Goal: Information Seeking & Learning: Find specific page/section

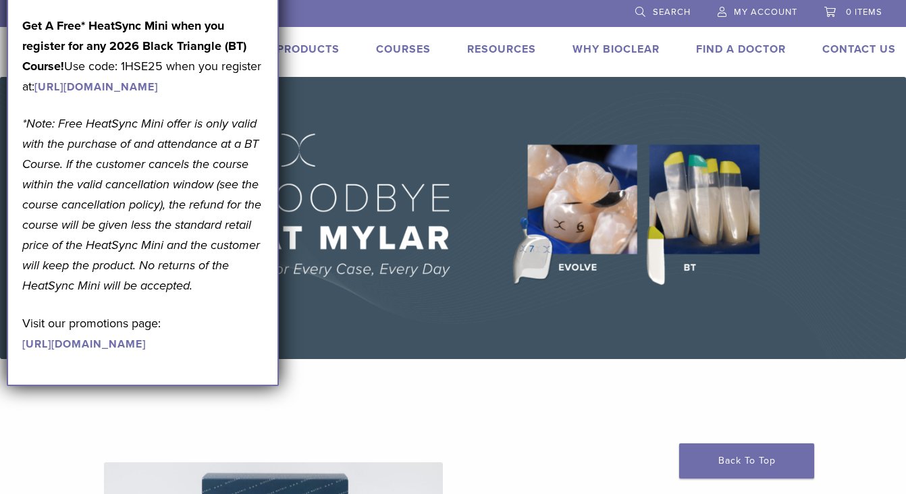
click at [321, 172] on img at bounding box center [453, 218] width 906 height 282
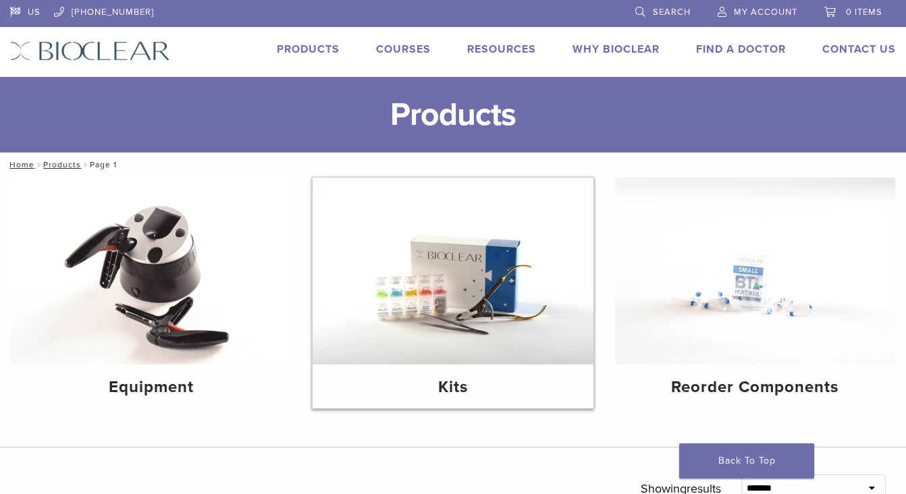
click at [370, 312] on img at bounding box center [453, 271] width 280 height 187
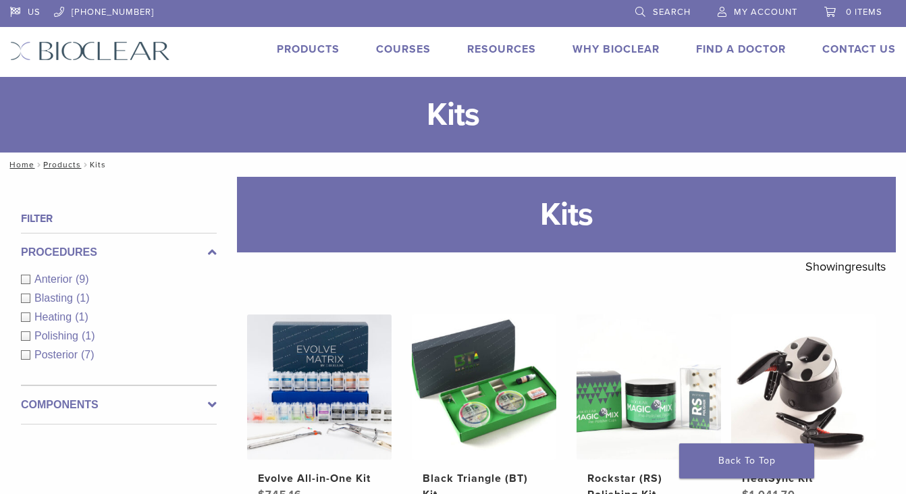
click at [732, 48] on link "Find A Doctor" at bounding box center [741, 50] width 90 height 14
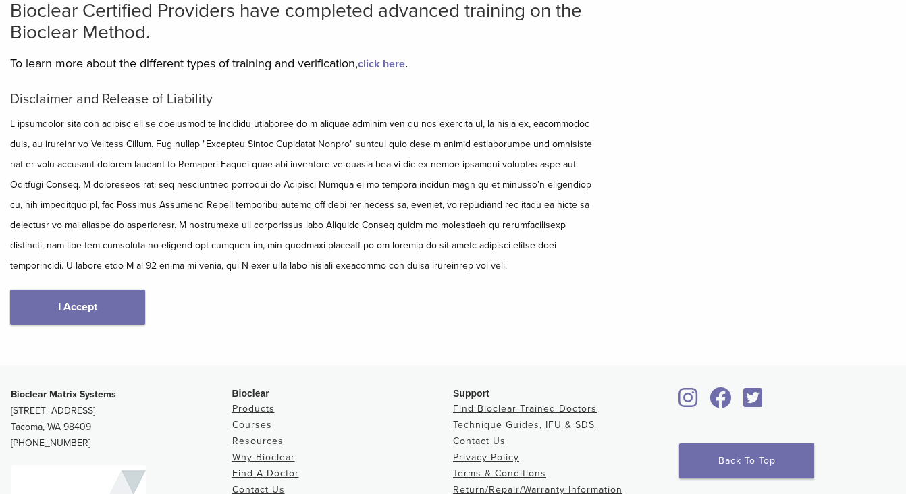
scroll to position [308, 0]
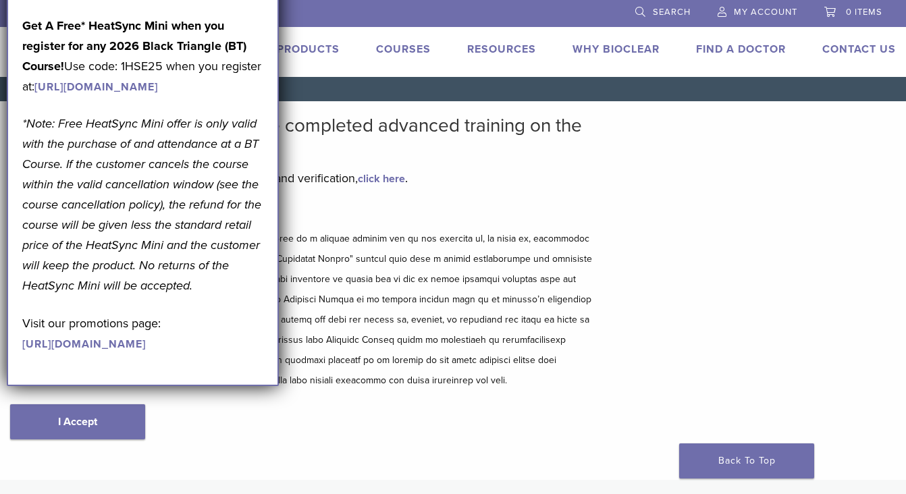
click at [120, 289] on em "*Note: Free HeatSync Mini offer is only valid with the purchase of and attendan…" at bounding box center [141, 204] width 239 height 177
click at [394, 303] on p at bounding box center [302, 310] width 584 height 162
click at [384, 183] on link "click here" at bounding box center [381, 179] width 47 height 14
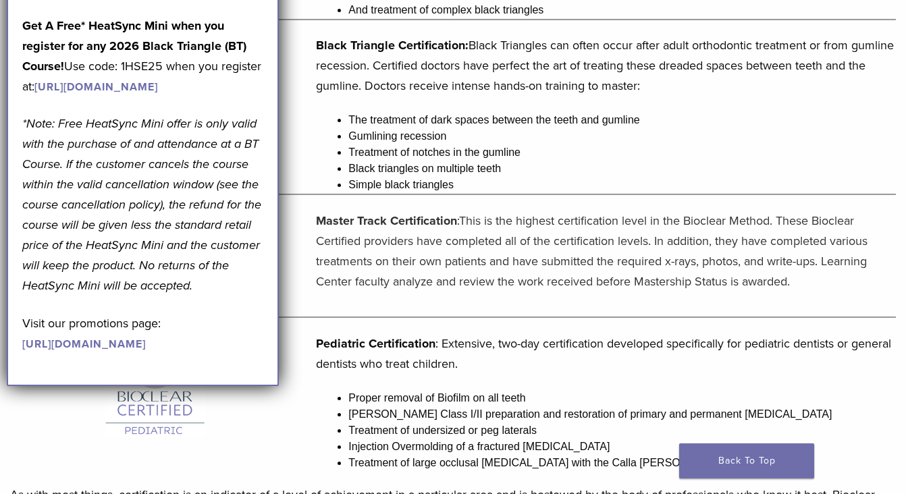
scroll to position [948, 0]
